Goal: Information Seeking & Learning: Learn about a topic

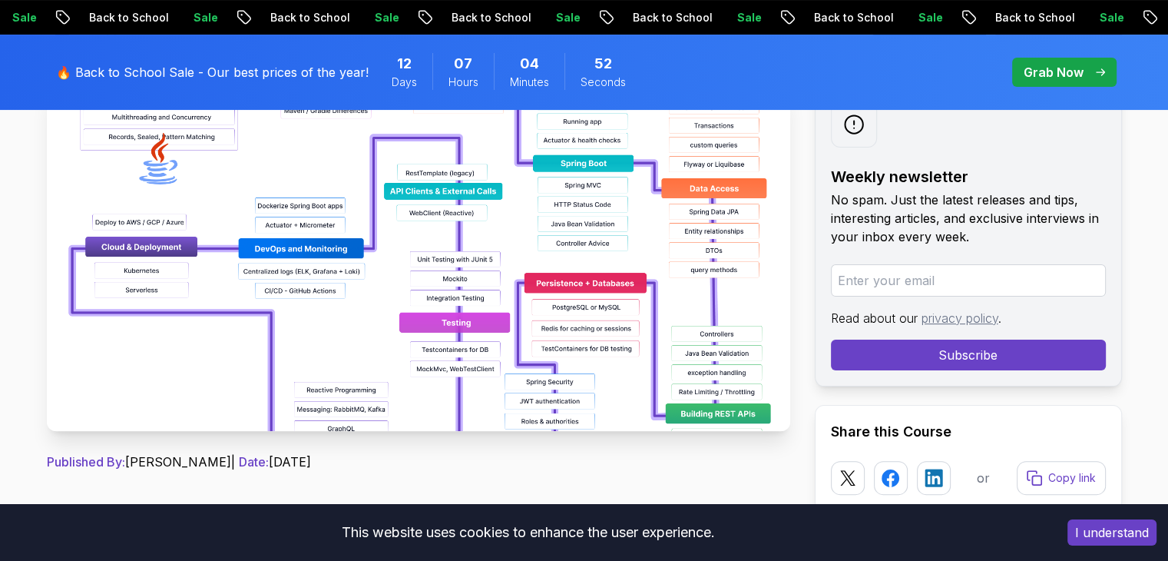
scroll to position [154, 0]
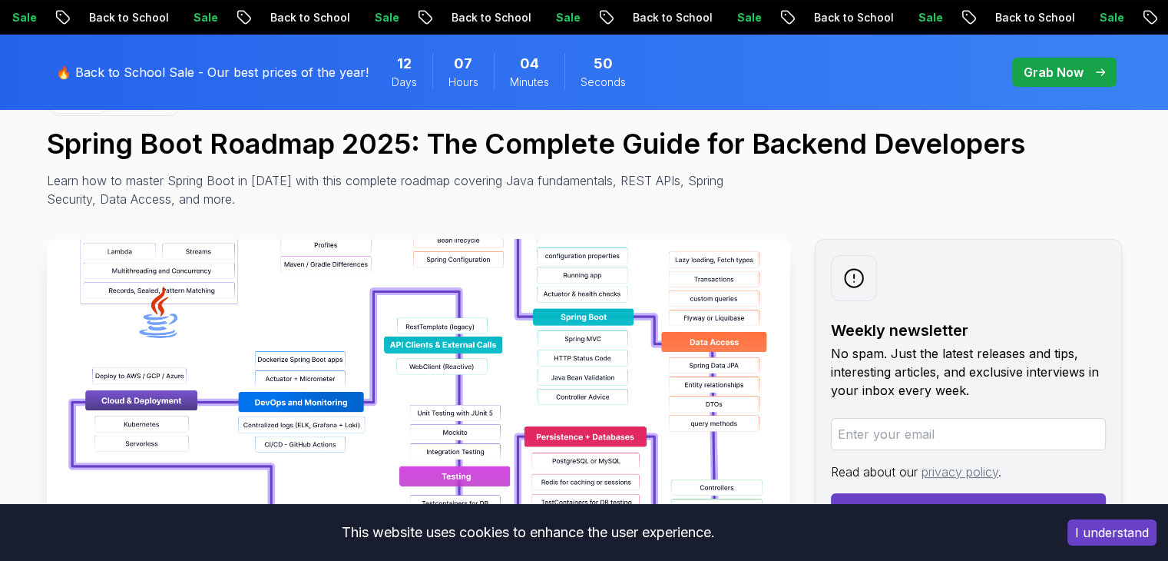
click at [528, 336] on img at bounding box center [419, 412] width 744 height 346
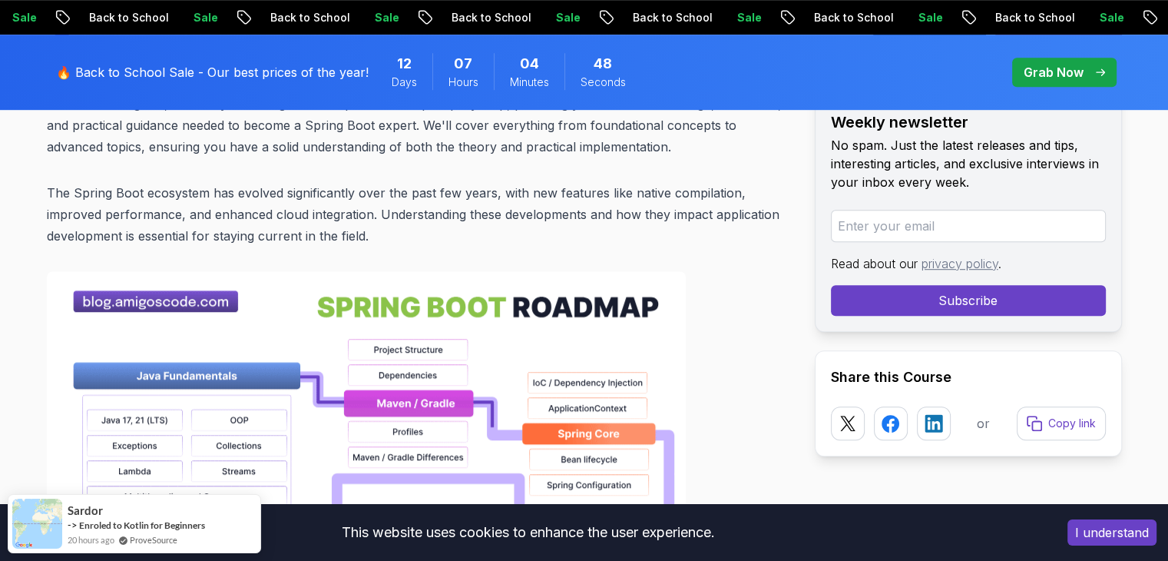
scroll to position [1152, 0]
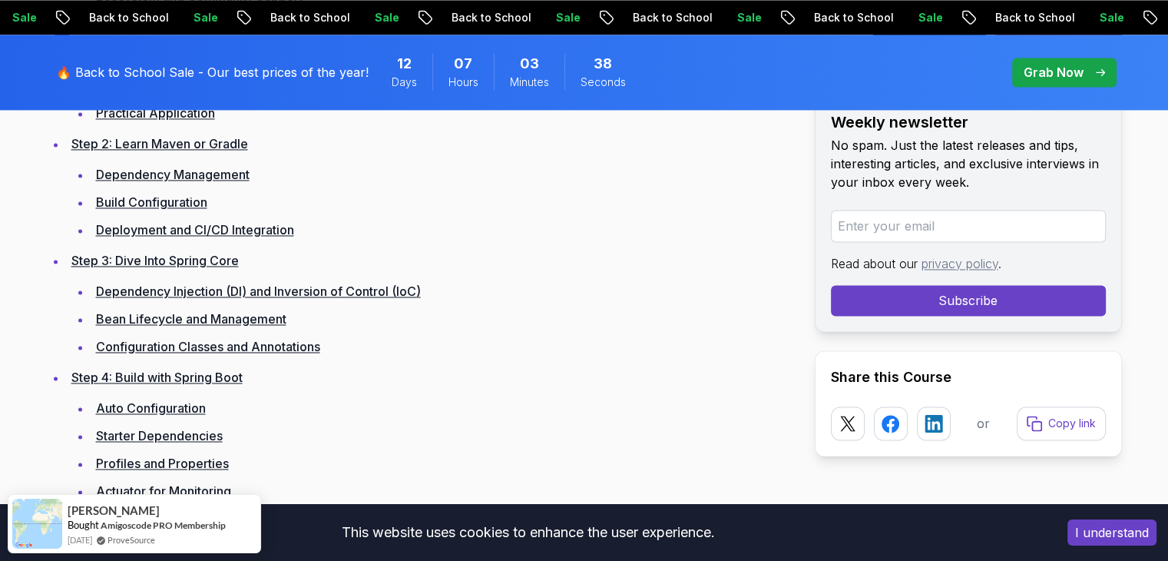
scroll to position [2612, 0]
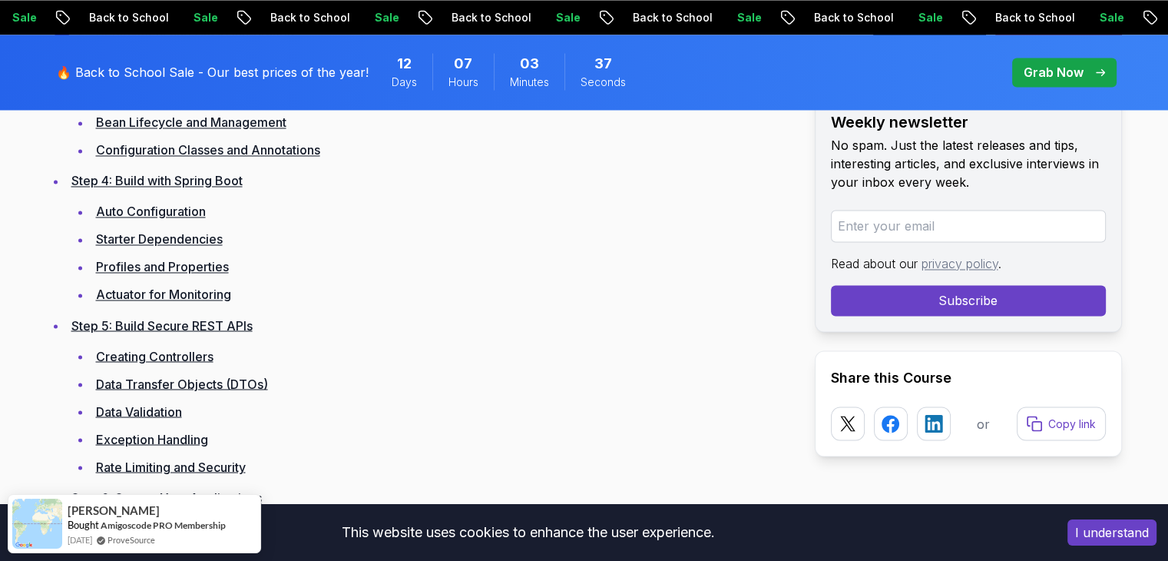
click at [154, 362] on li "Creating Controllers" at bounding box center [440, 356] width 699 height 22
click at [154, 351] on link "Creating Controllers" at bounding box center [155, 355] width 118 height 15
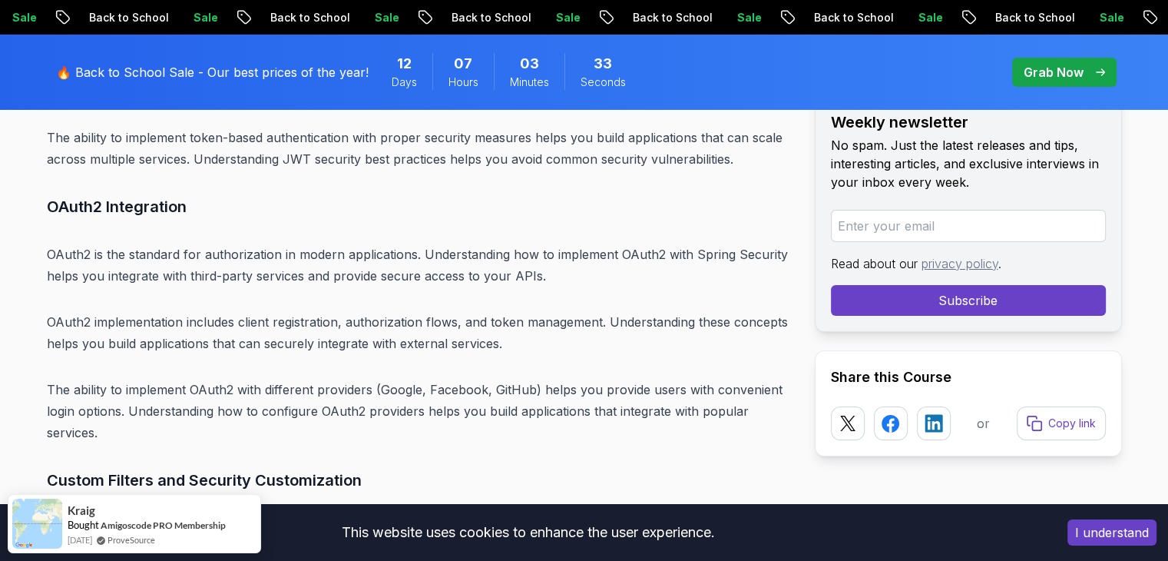
scroll to position [11644, 0]
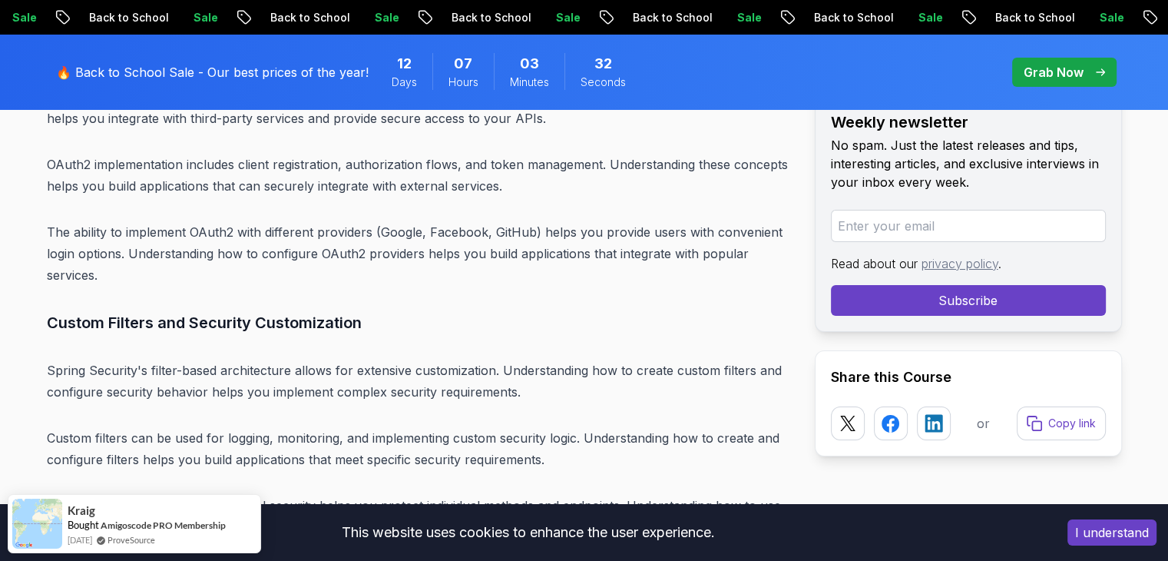
click at [1066, 73] on p "Grab Now" at bounding box center [1054, 72] width 60 height 18
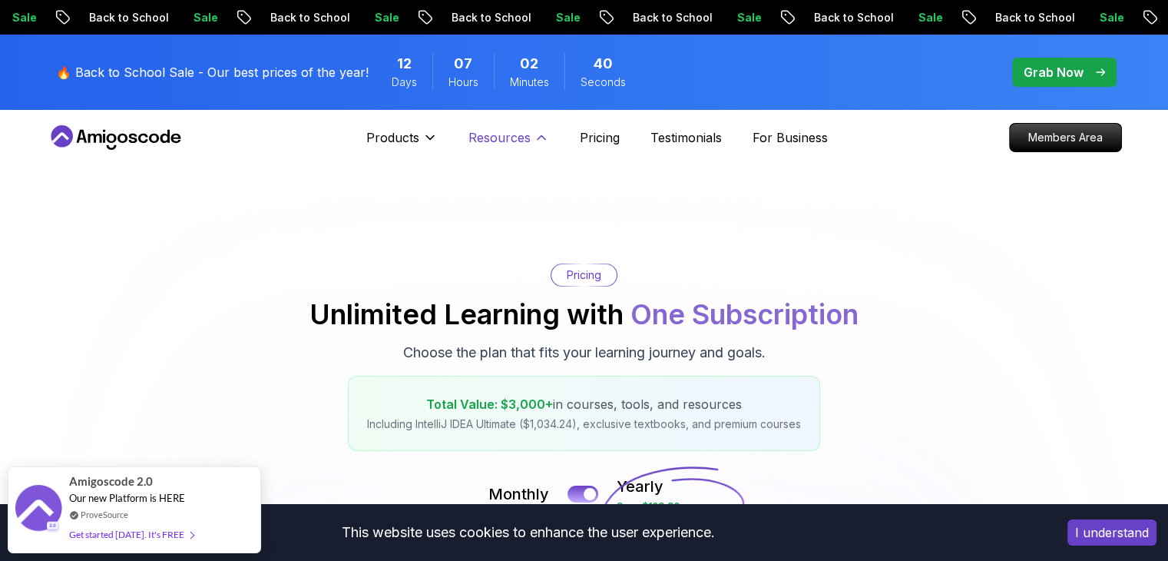
click at [515, 141] on p "Resources" at bounding box center [500, 137] width 62 height 18
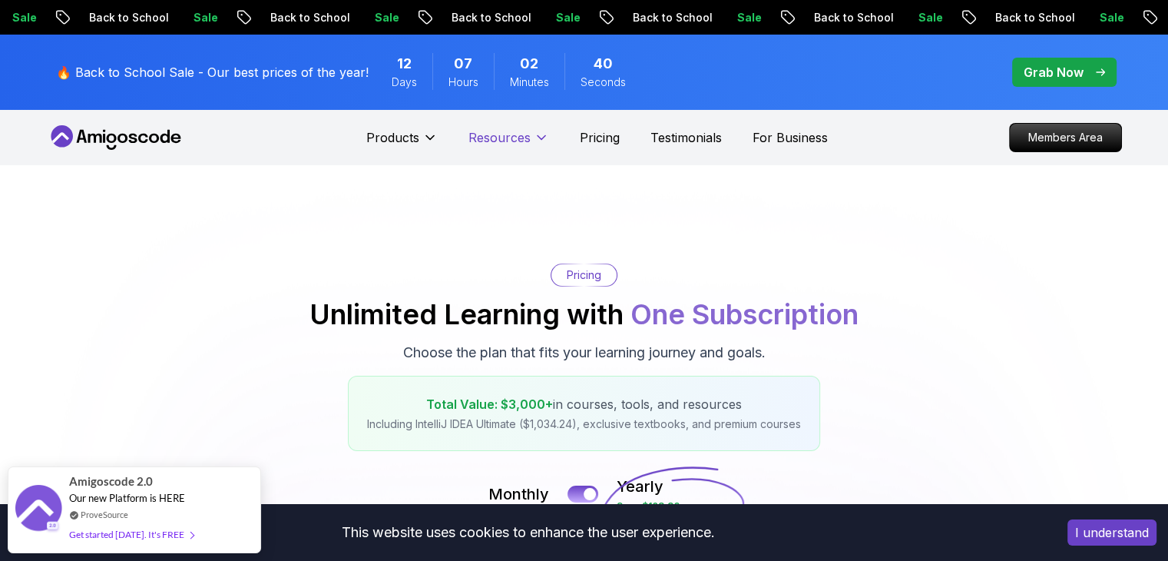
click at [515, 141] on p "Resources" at bounding box center [500, 137] width 62 height 18
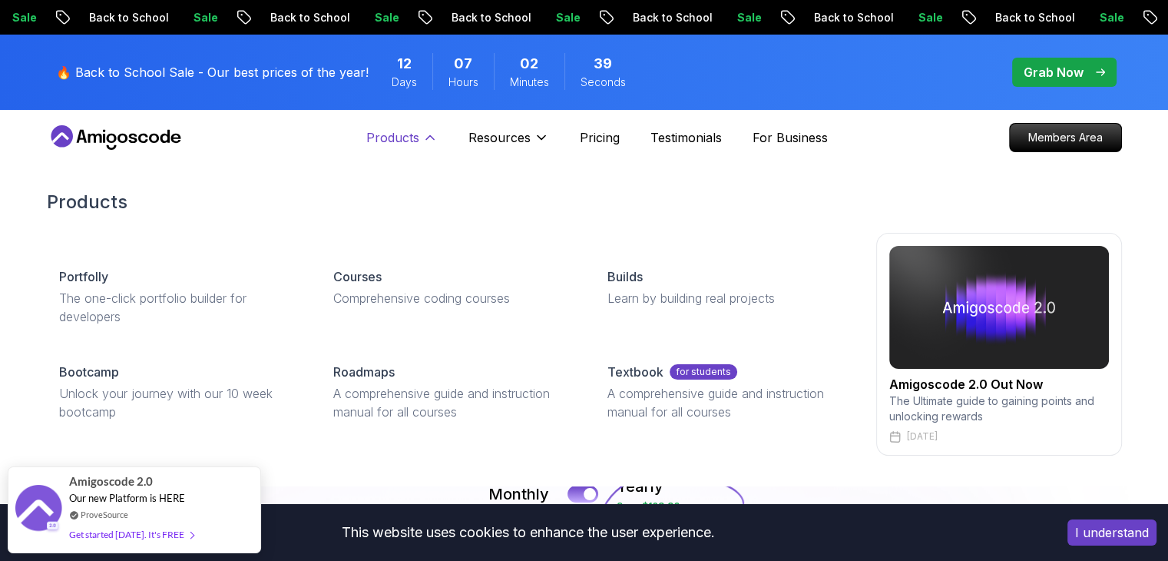
click at [405, 140] on p "Products" at bounding box center [392, 137] width 53 height 18
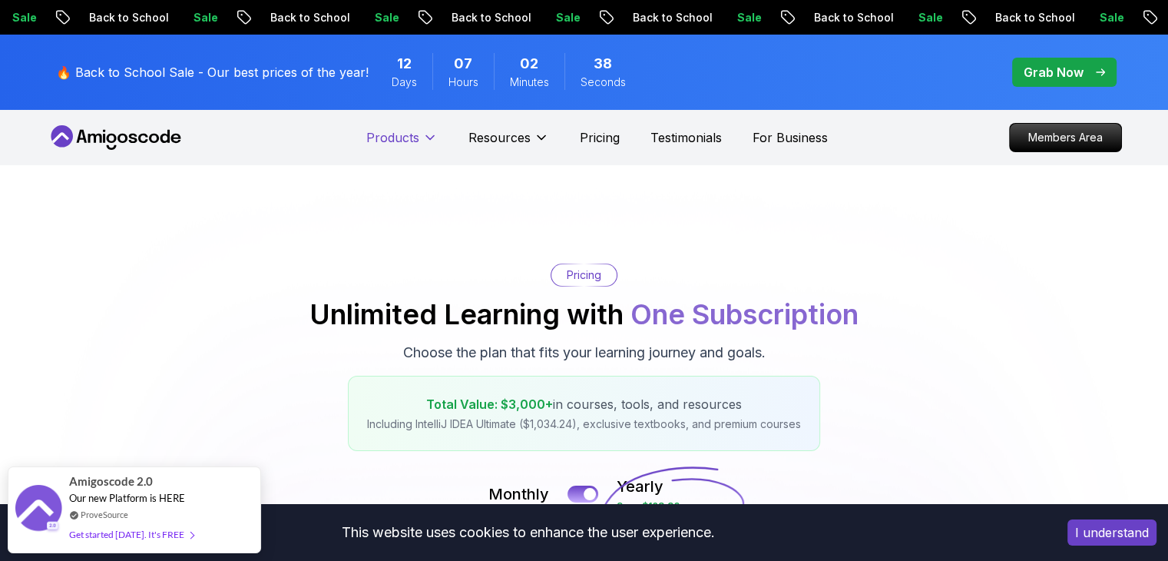
click at [405, 140] on p "Products" at bounding box center [392, 137] width 53 height 18
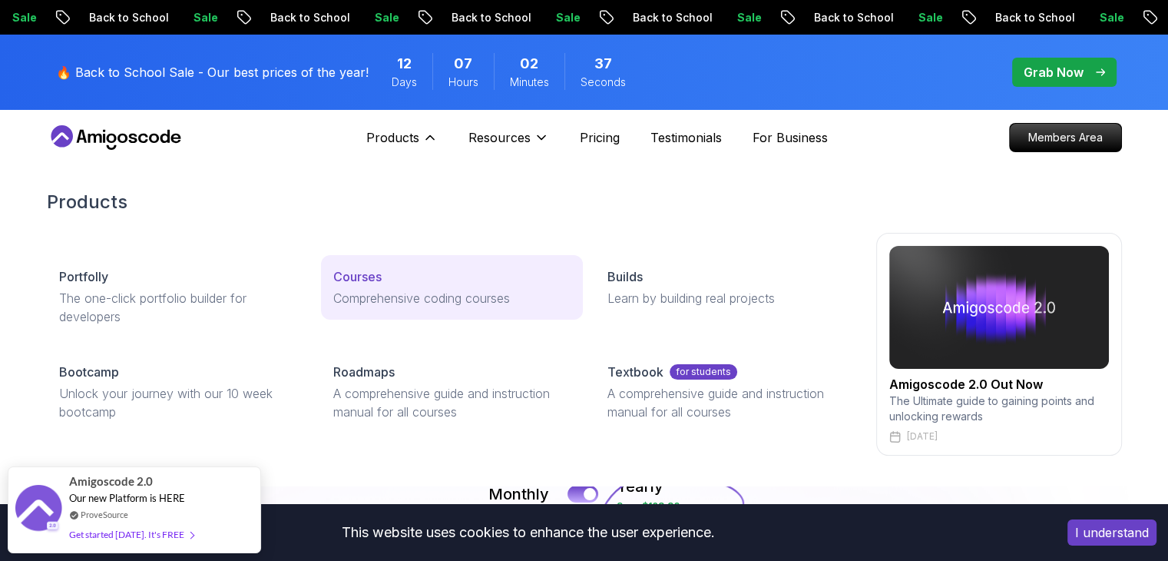
click at [339, 289] on p "Comprehensive coding courses" at bounding box center [451, 298] width 237 height 18
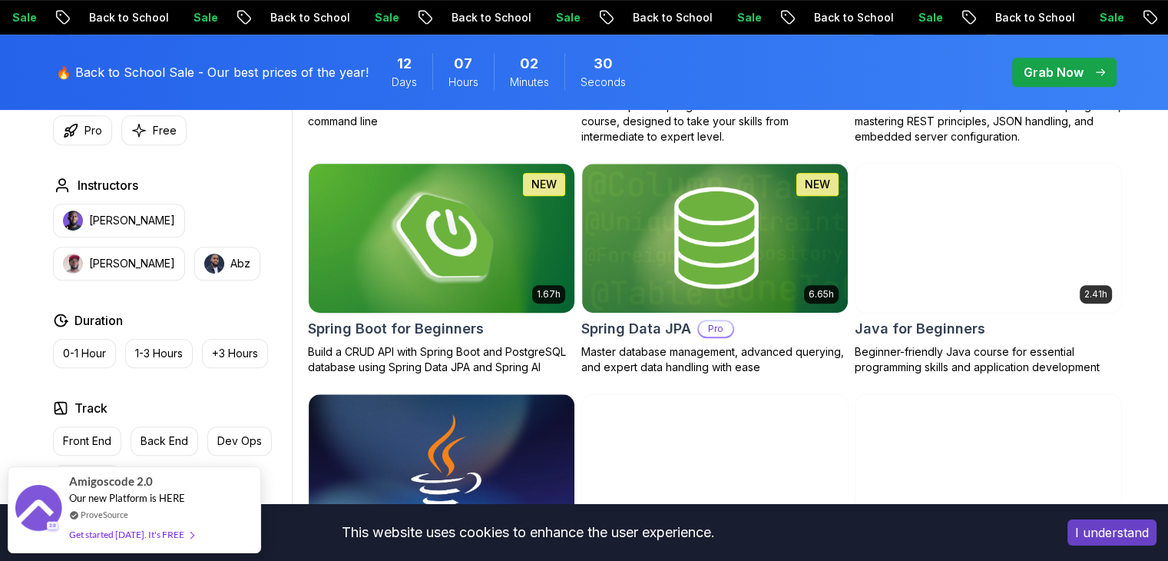
scroll to position [768, 0]
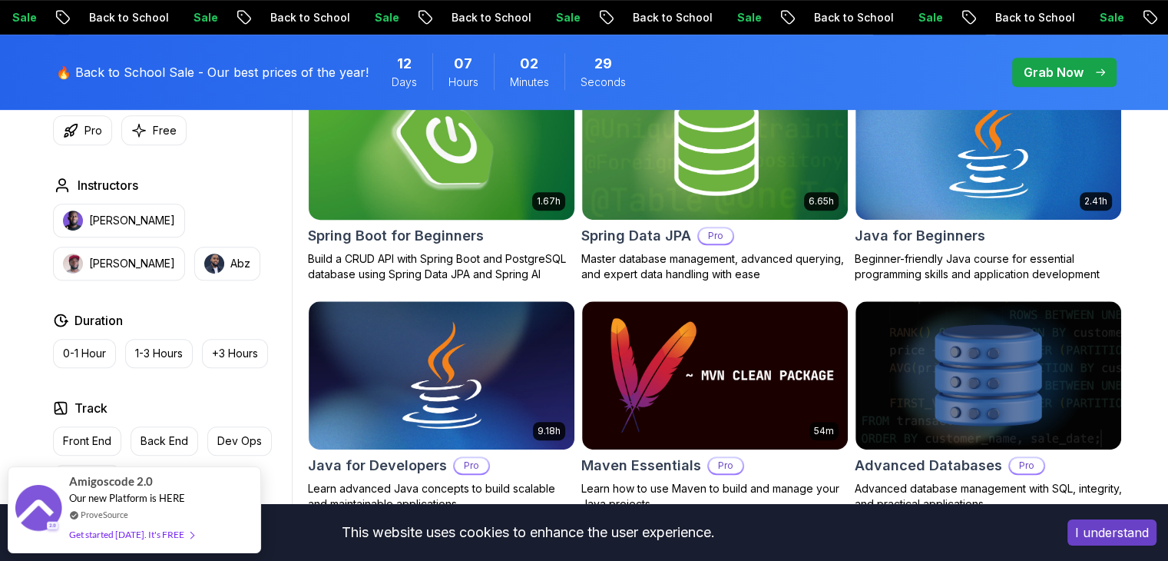
click at [389, 237] on h2 "Spring Boot for Beginners" at bounding box center [396, 236] width 176 height 22
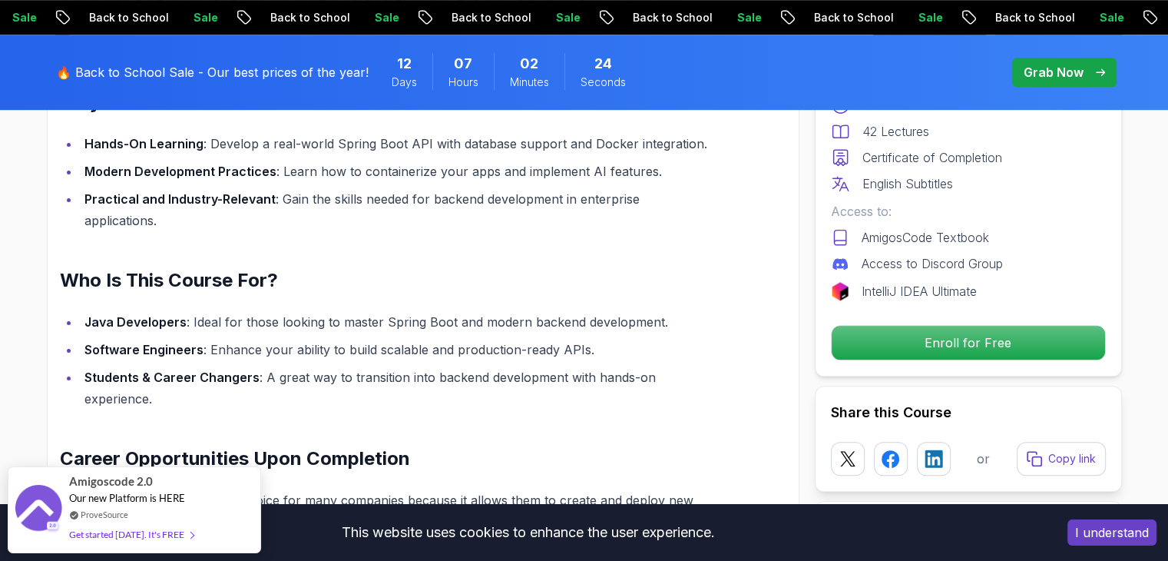
scroll to position [1229, 0]
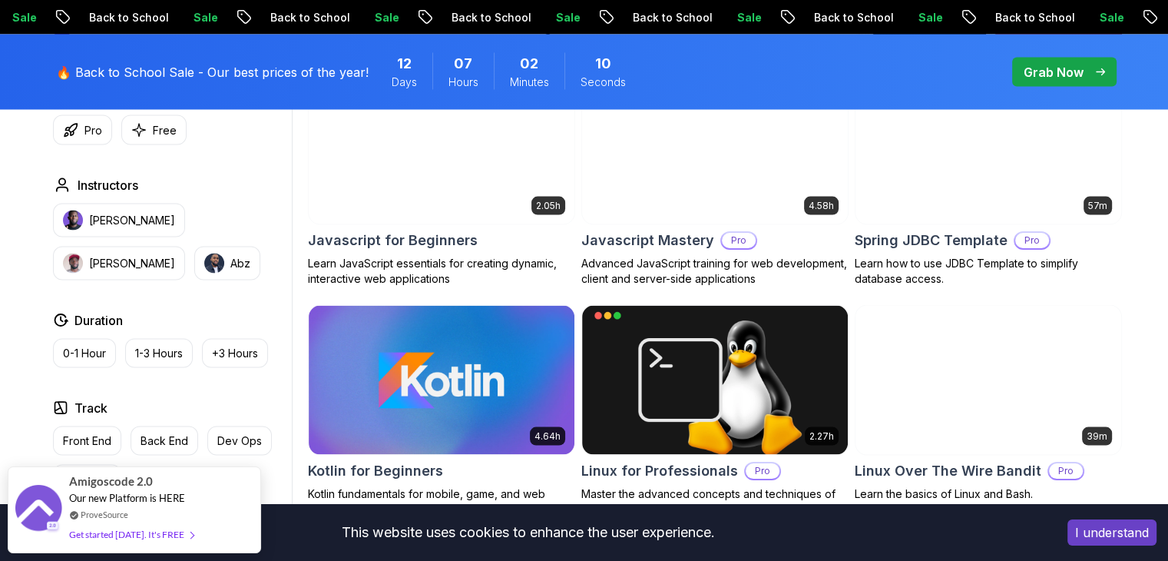
scroll to position [3020, 0]
